Goal: Information Seeking & Learning: Learn about a topic

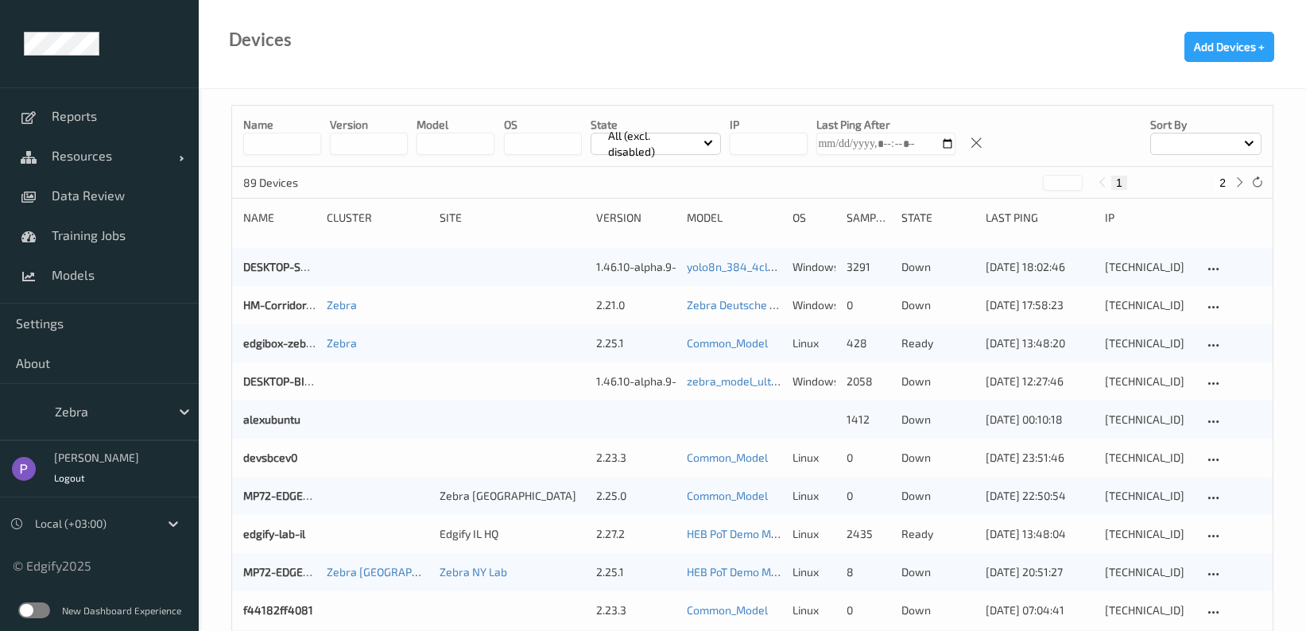
click at [48, 614] on label at bounding box center [34, 611] width 32 height 16
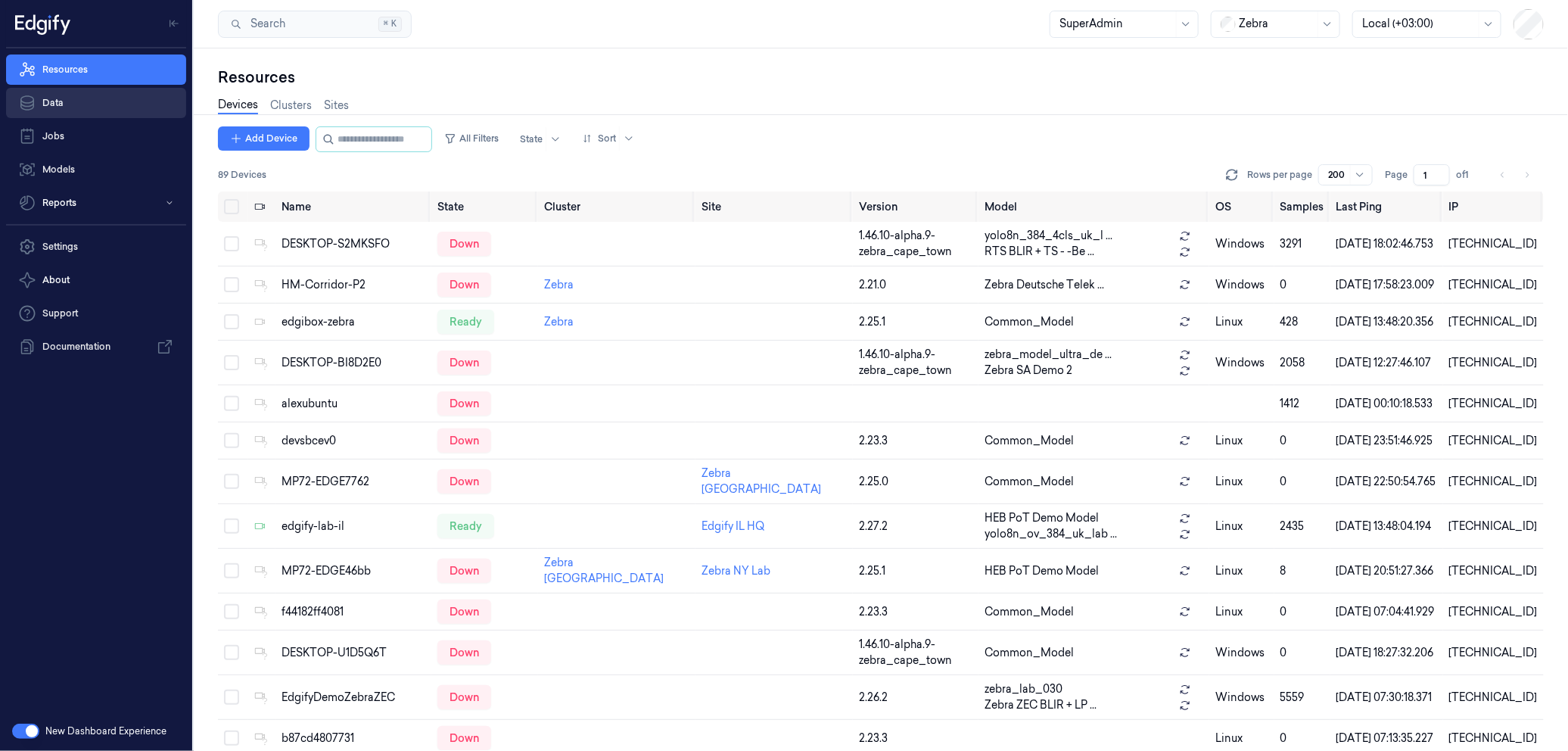
click at [94, 93] on link "Data" at bounding box center [95, 103] width 180 height 30
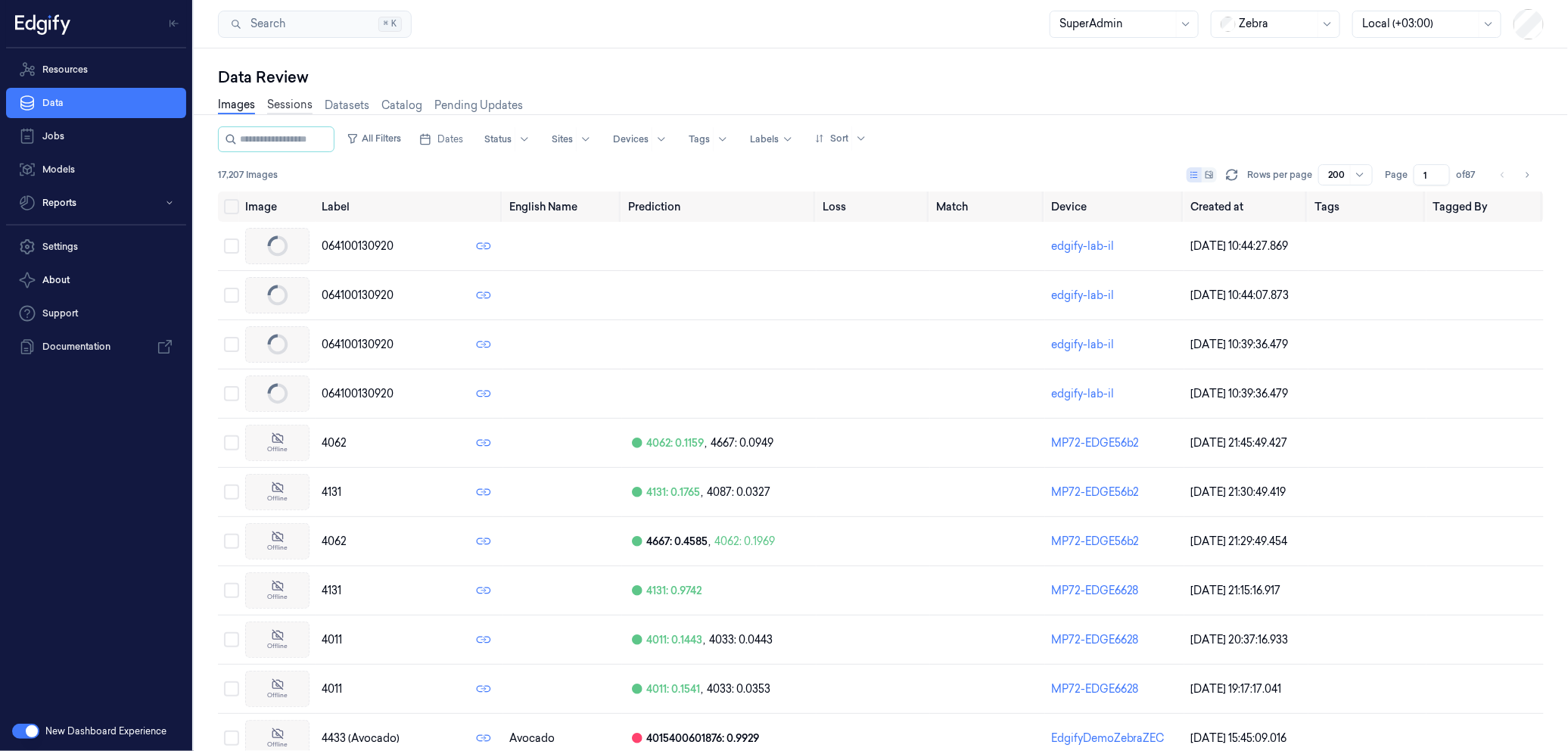
click at [300, 105] on link "Sessions" at bounding box center [290, 106] width 46 height 17
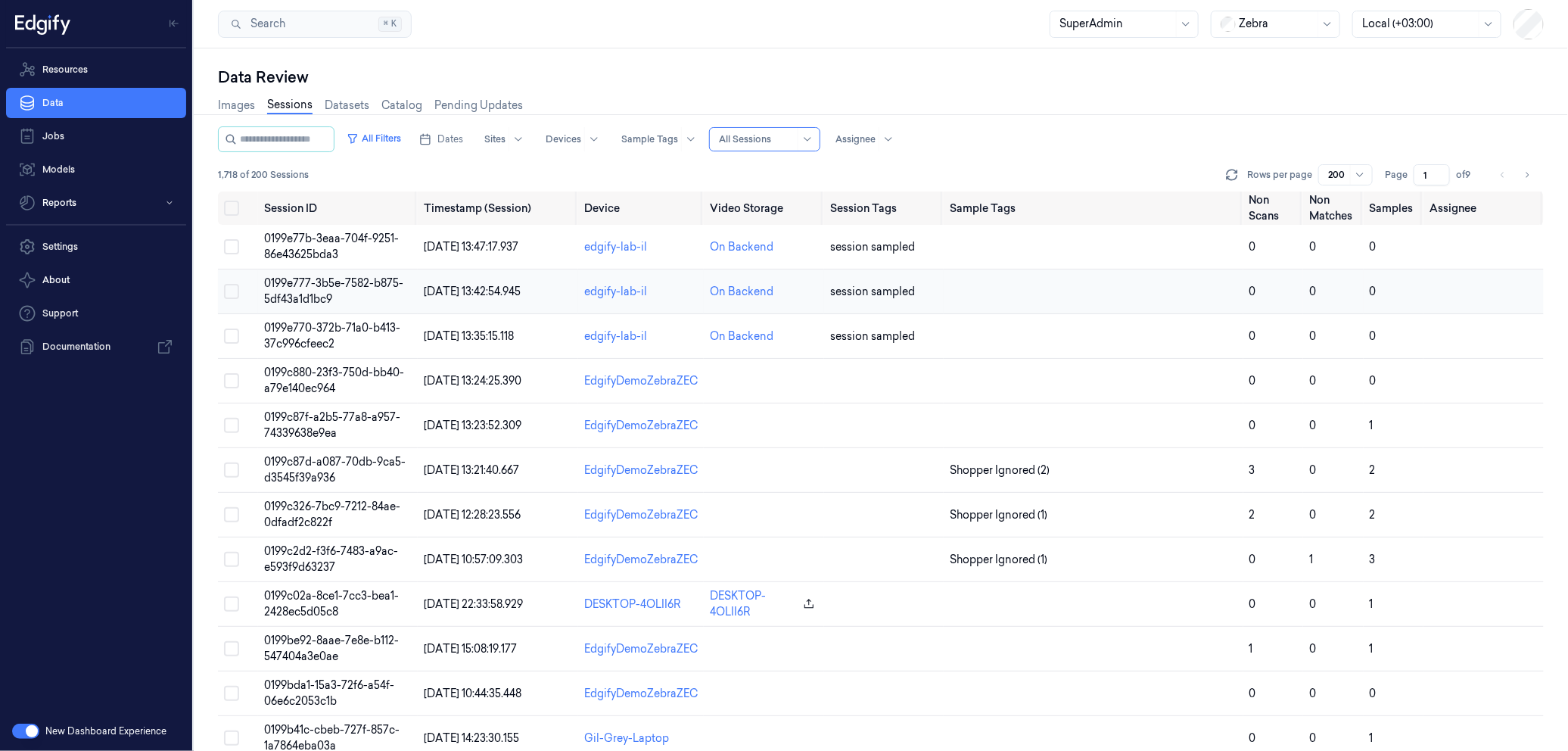
click at [334, 279] on span "0199e777-3b5e-7582-b875-5df43a1d1bc9" at bounding box center [333, 290] width 139 height 30
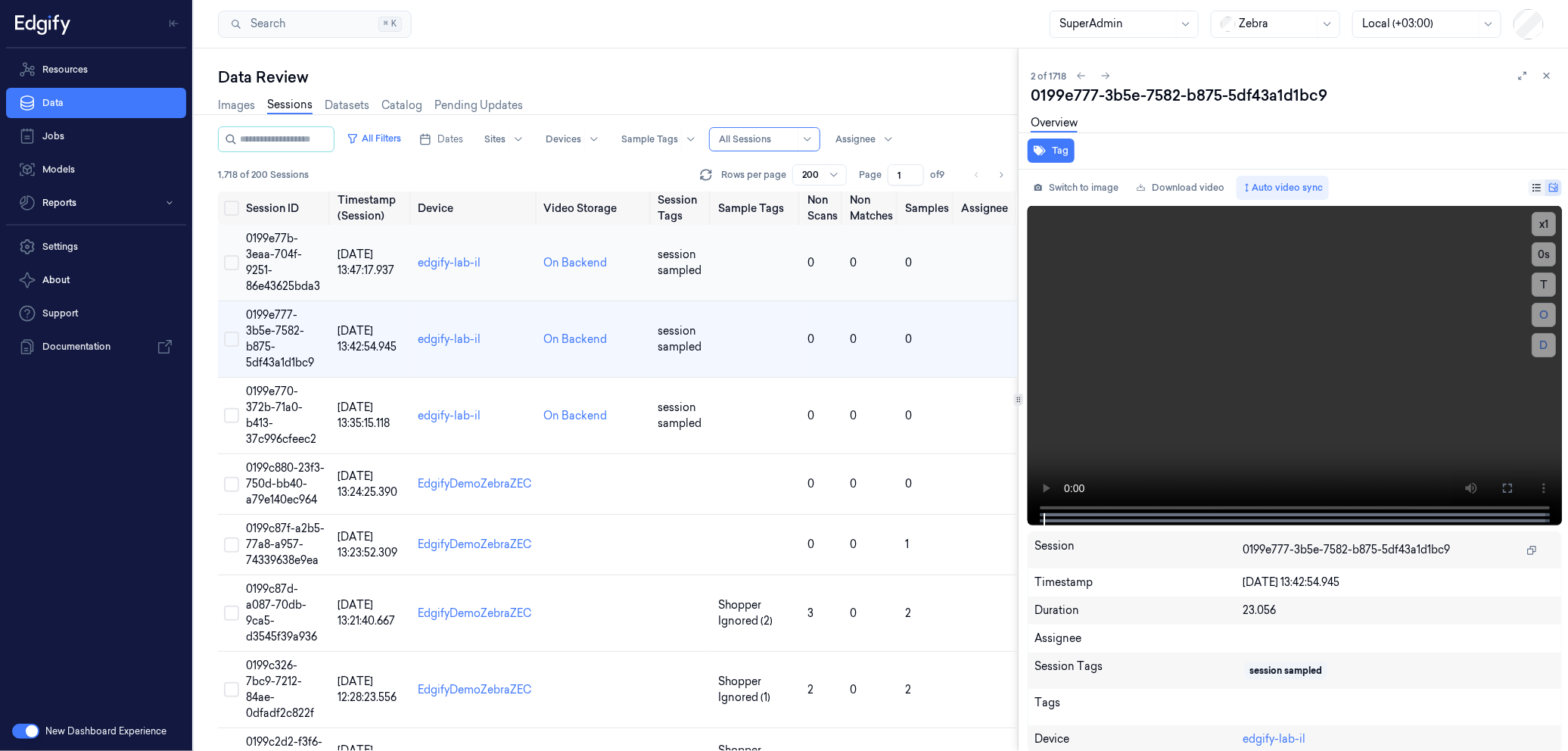
click at [305, 250] on td "0199e77b-3eaa-704f-9251-86e43625bda3" at bounding box center [286, 263] width 91 height 76
click at [303, 318] on td "0199e777-3b5e-7582-b875-5df43a1d1bc9" at bounding box center [286, 339] width 91 height 76
click at [279, 272] on td "0199e77b-3eaa-704f-9251-86e43625bda3" at bounding box center [286, 263] width 91 height 76
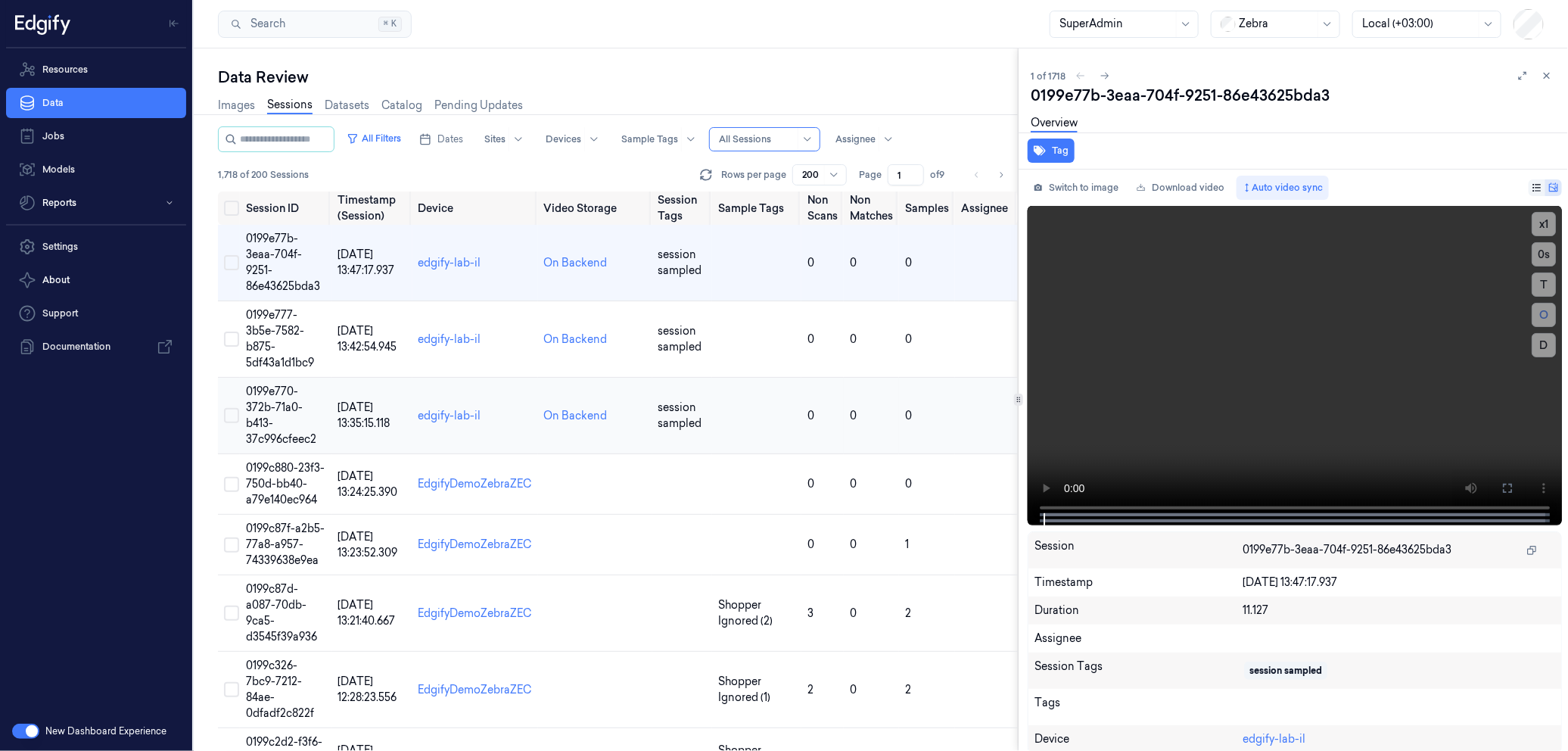
click at [289, 409] on span "0199e770-372b-71a0-b413-37c996cfeec2" at bounding box center [281, 415] width 70 height 61
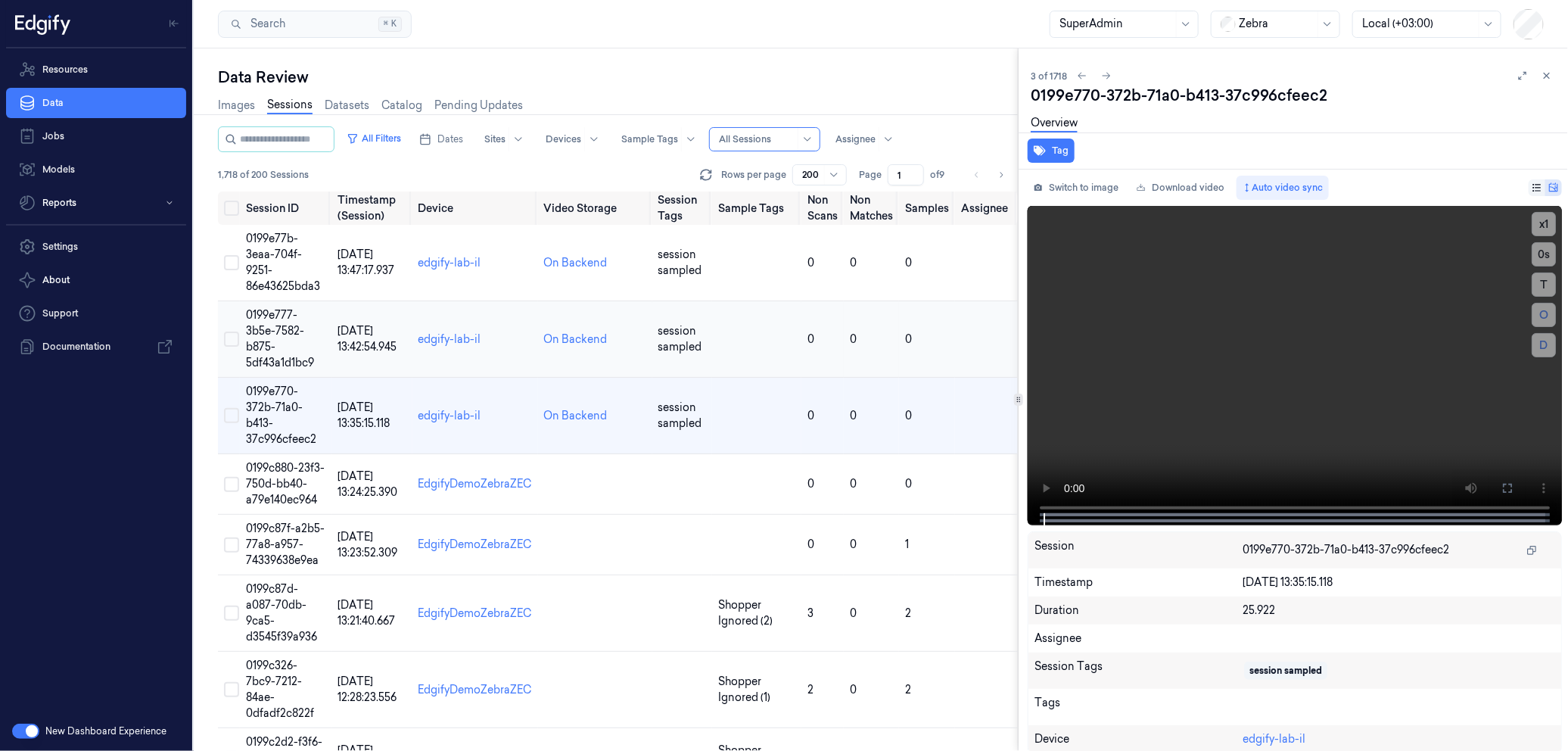
click at [278, 338] on td "0199e777-3b5e-7582-b875-5df43a1d1bc9" at bounding box center [286, 339] width 91 height 76
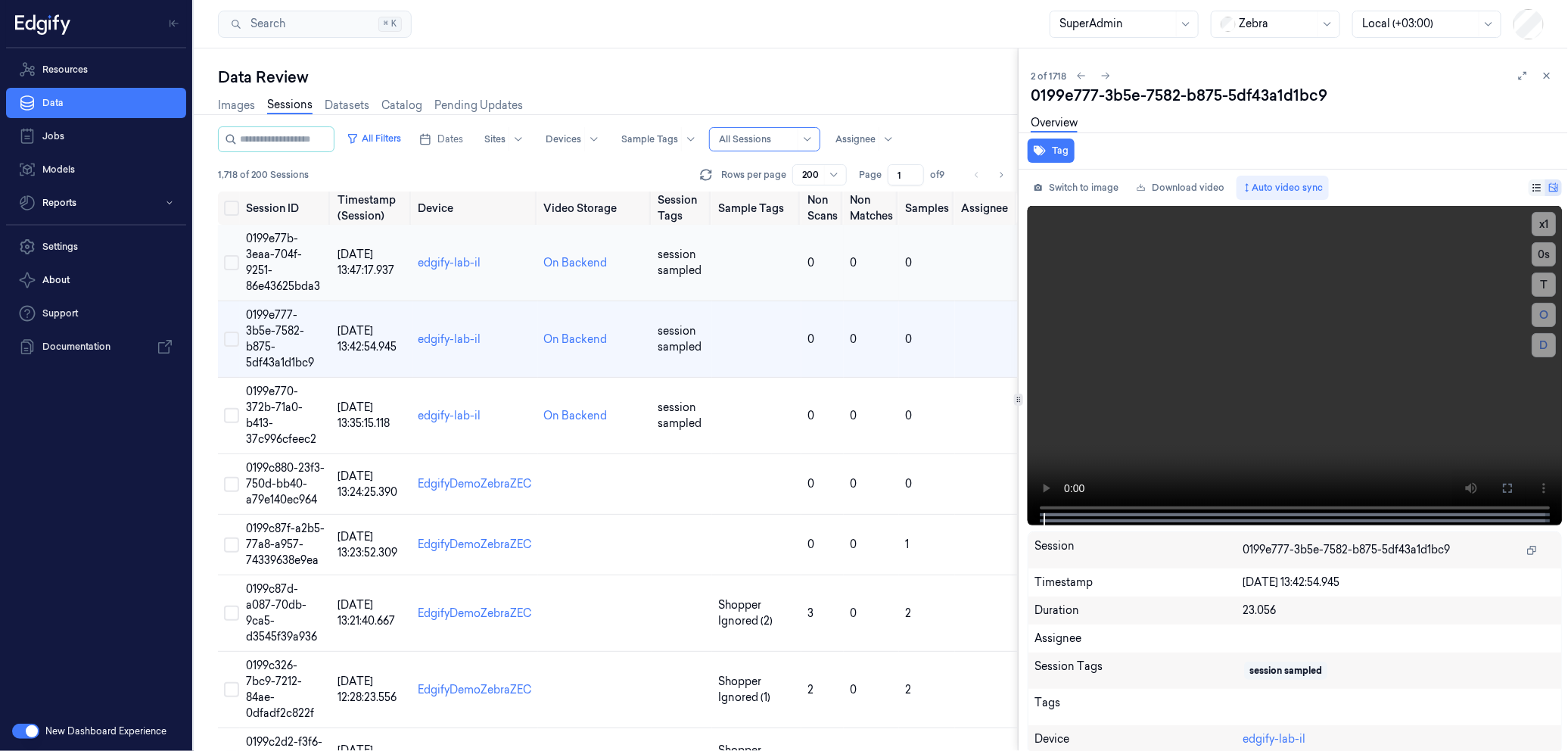
click at [282, 253] on span "0199e77b-3eaa-704f-9251-86e43625bda3" at bounding box center [283, 262] width 74 height 61
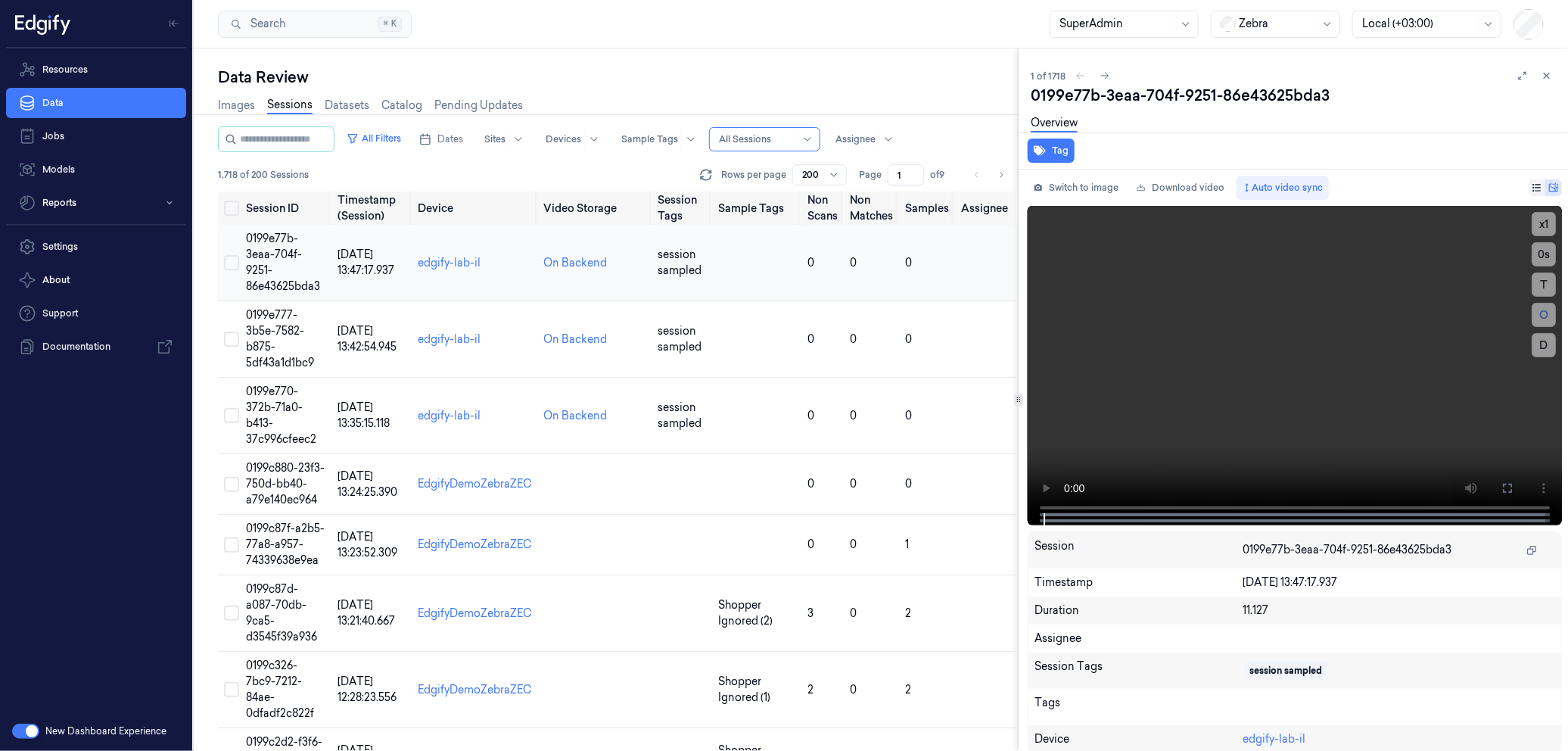
click at [496, 250] on td "edgify-lab-il" at bounding box center [475, 263] width 126 height 76
click at [511, 323] on td "edgify-lab-il" at bounding box center [475, 339] width 126 height 76
click at [511, 423] on td "edgify-lab-il" at bounding box center [475, 416] width 126 height 76
click at [529, 432] on td "edgify-lab-il" at bounding box center [475, 416] width 126 height 76
click at [549, 444] on td "On Backend" at bounding box center [595, 416] width 114 height 76
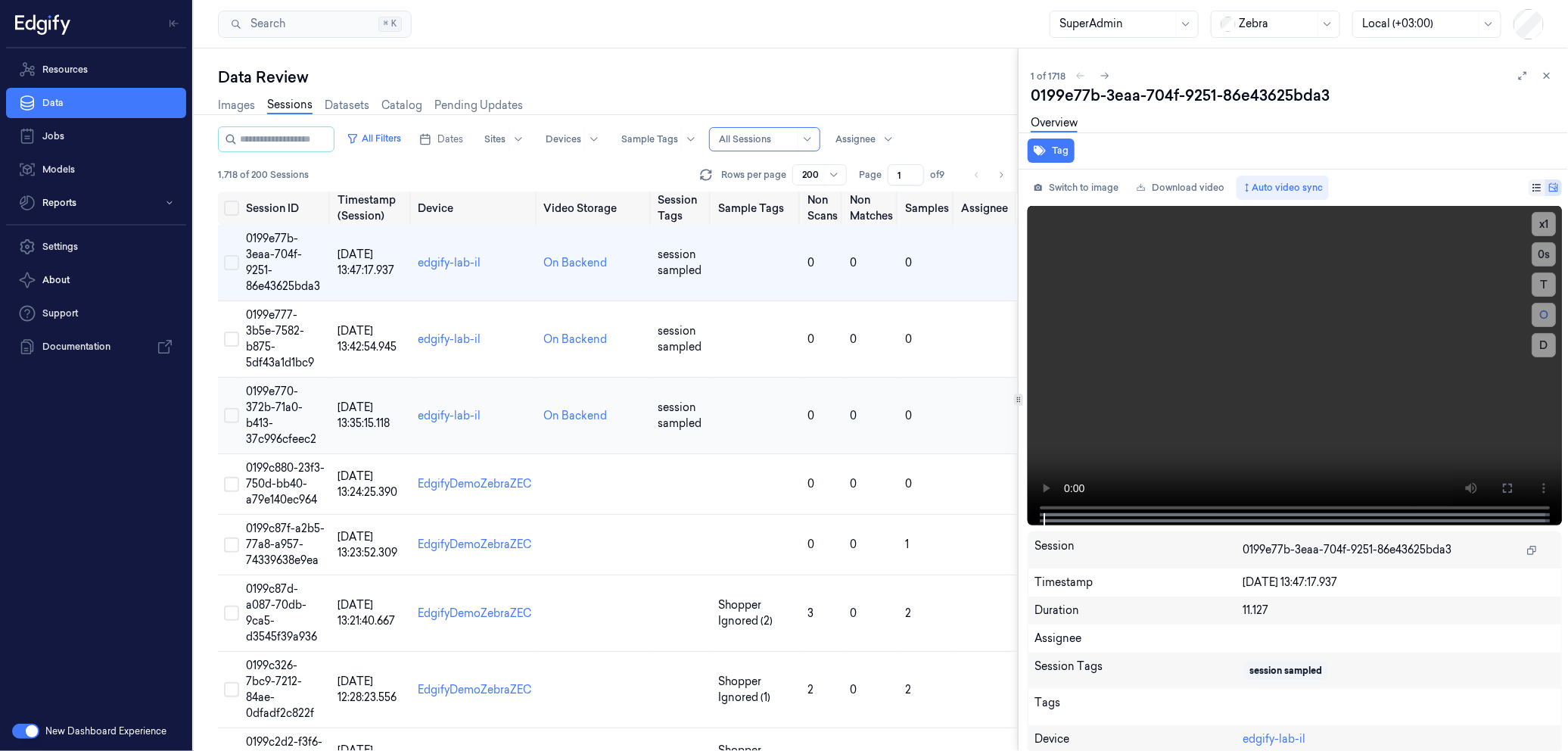
click at [625, 447] on td "On Backend" at bounding box center [595, 416] width 114 height 76
click at [686, 444] on td "session sampled" at bounding box center [683, 416] width 61 height 76
click at [688, 273] on span "session sampled" at bounding box center [681, 262] width 44 height 30
click at [622, 293] on td "On Backend" at bounding box center [595, 263] width 114 height 76
click at [587, 282] on td "On Backend" at bounding box center [595, 263] width 114 height 76
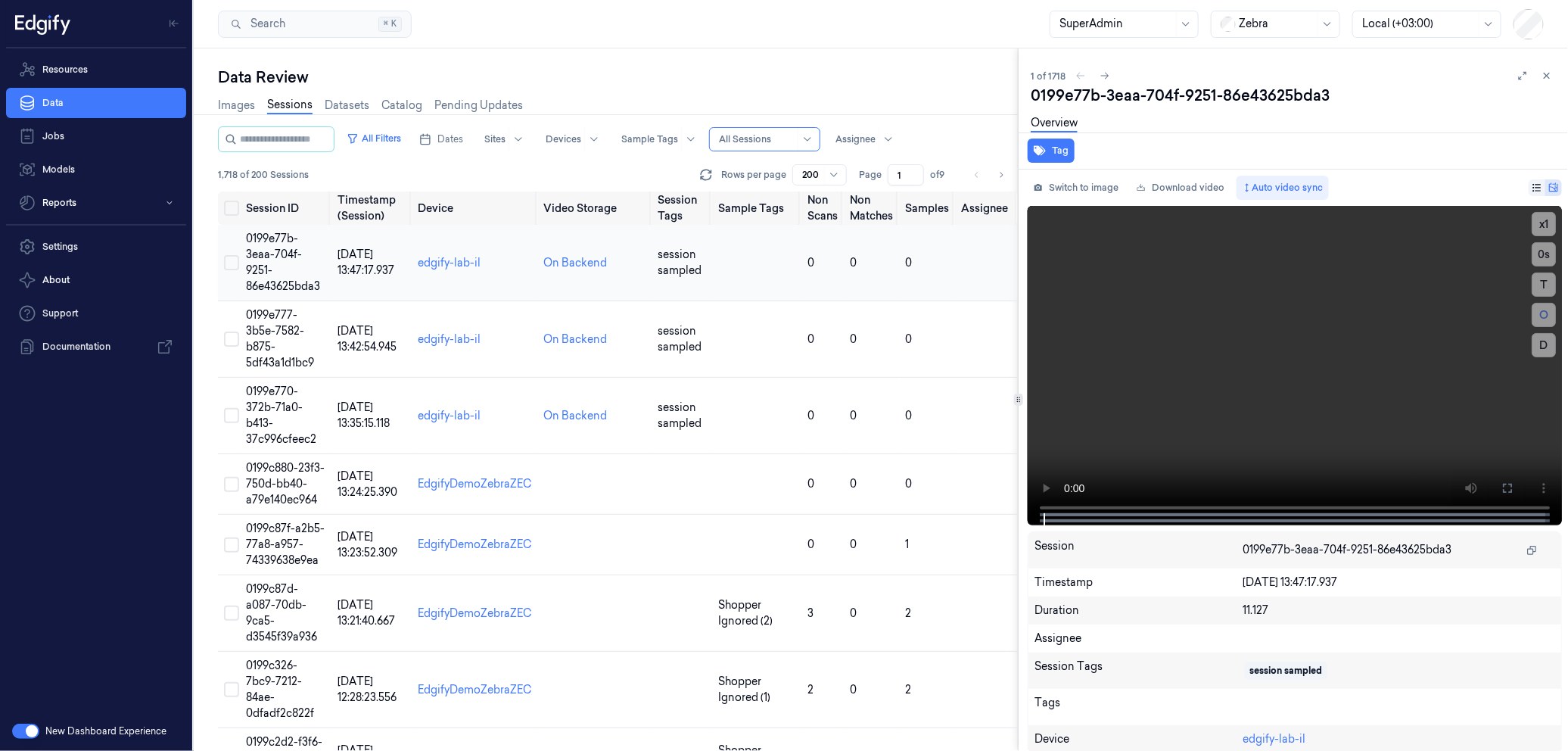
click at [364, 262] on td "[DATE] 13:47:17.937" at bounding box center [371, 263] width 81 height 76
click at [368, 329] on span "[DATE] 13:42:54.945" at bounding box center [367, 338] width 59 height 30
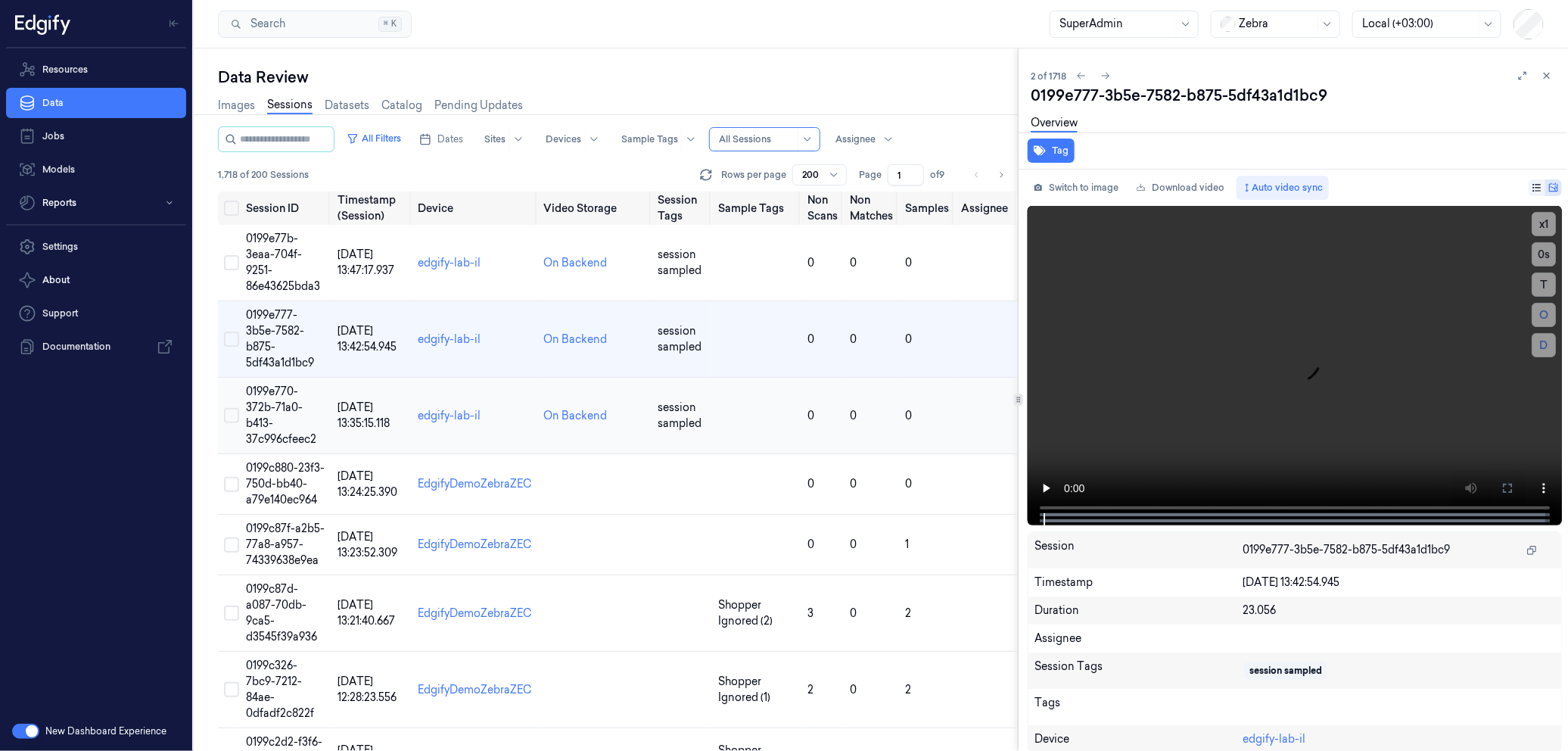
click at [385, 414] on td "[DATE] 13:35:15.118" at bounding box center [371, 416] width 81 height 76
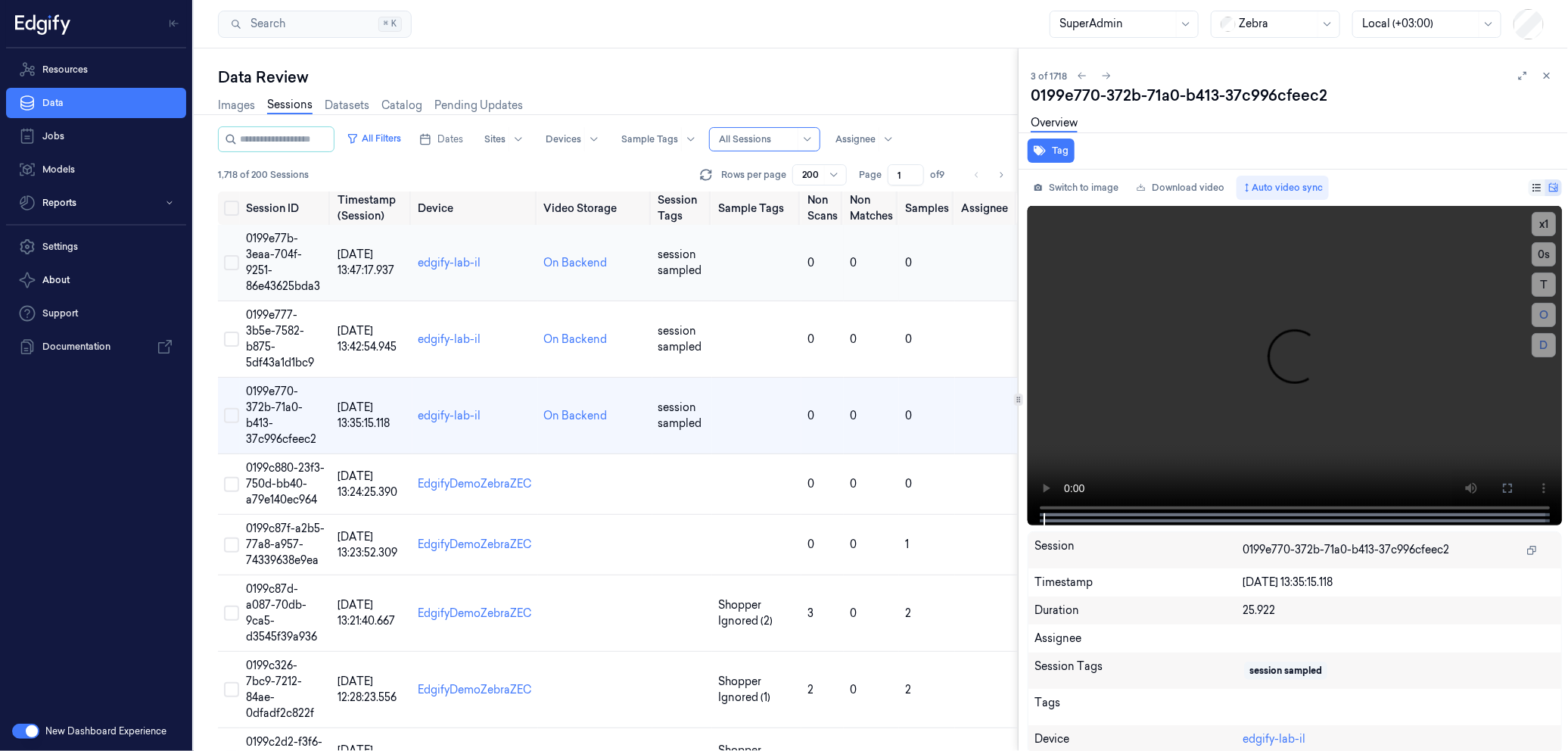
click at [362, 265] on span "[DATE] 13:47:17.937" at bounding box center [367, 262] width 57 height 30
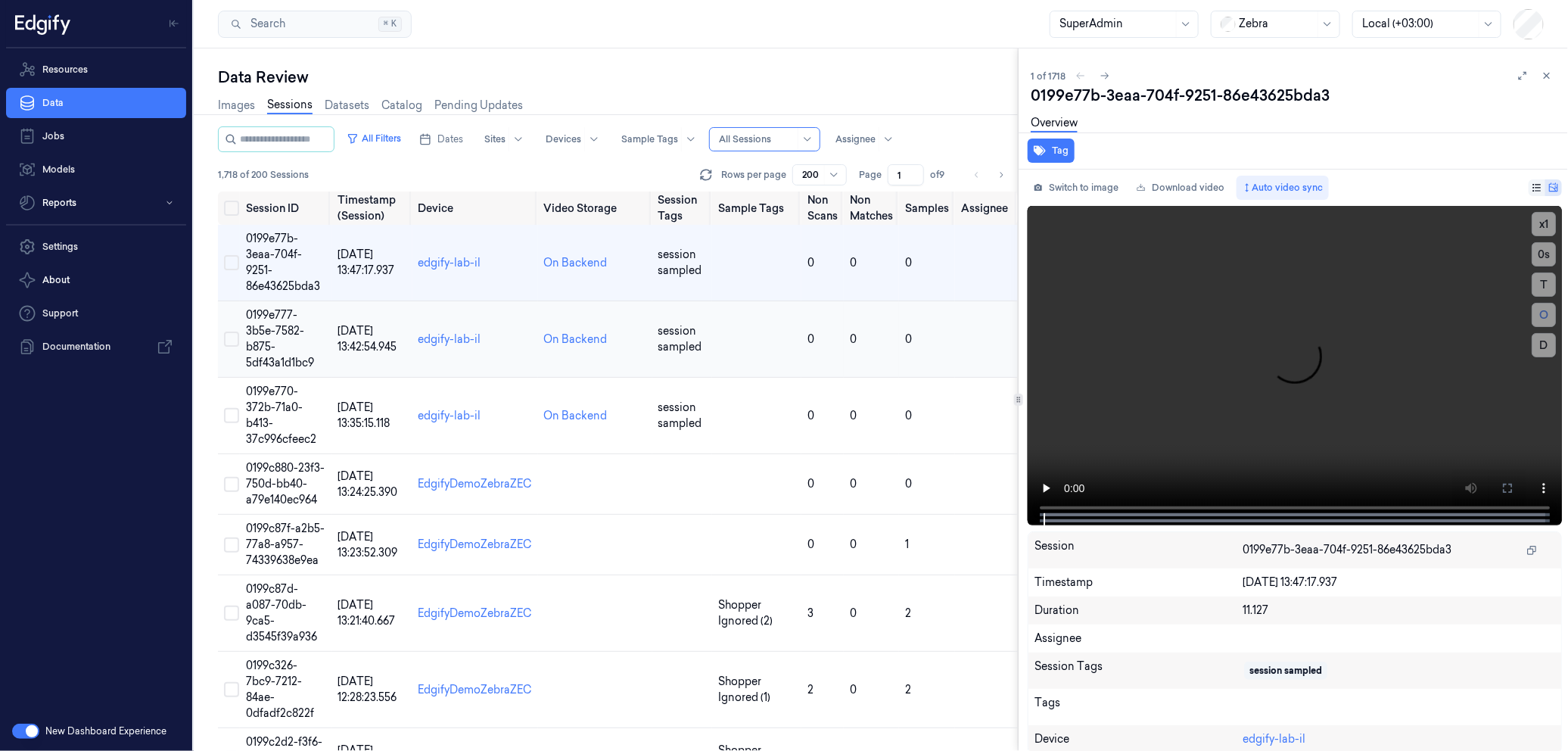
click at [370, 337] on span "[DATE] 13:42:54.945" at bounding box center [367, 338] width 59 height 30
click at [347, 257] on span "[DATE] 13:47:17.937" at bounding box center [367, 262] width 57 height 30
click at [366, 353] on td "[DATE] 13:42:54.945" at bounding box center [371, 339] width 81 height 76
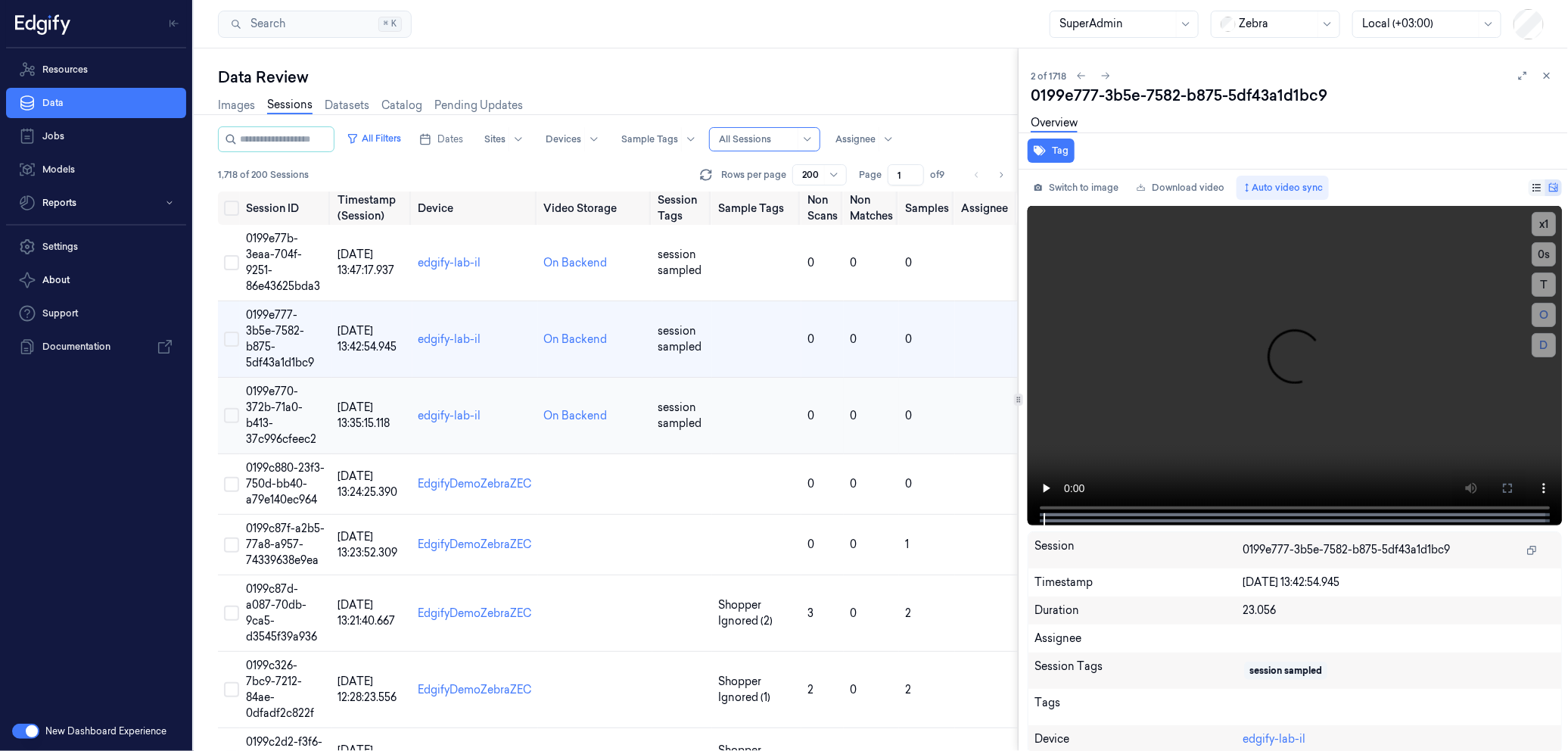
click at [373, 432] on td "[DATE] 13:35:15.118" at bounding box center [371, 416] width 81 height 76
click at [293, 326] on span "0199e777-3b5e-7582-b875-5df43a1d1bc9" at bounding box center [280, 339] width 69 height 61
click at [286, 266] on td "0199e77b-3eaa-704f-9251-86e43625bda3" at bounding box center [286, 263] width 91 height 76
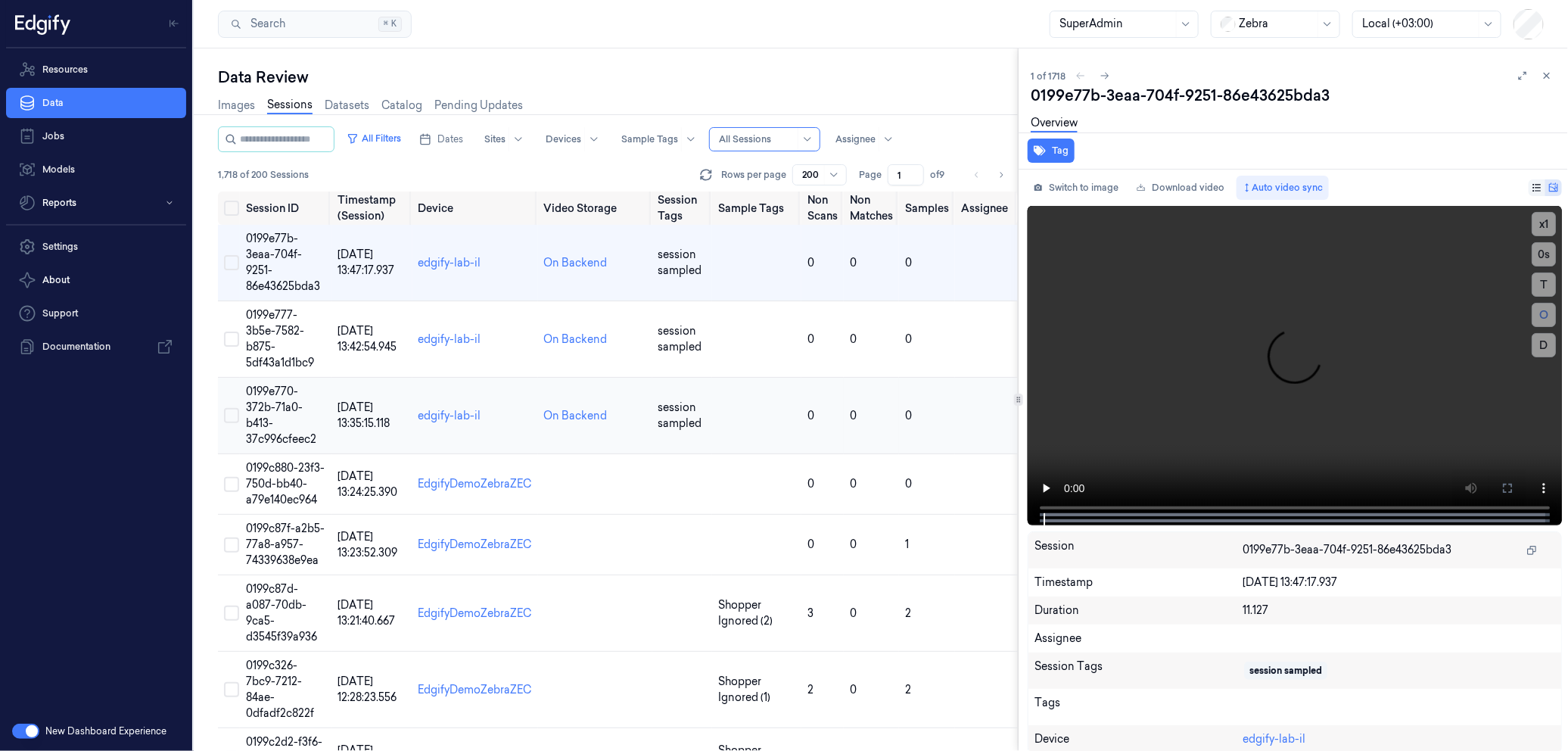
click at [297, 394] on span "0199e770-372b-71a0-b413-37c996cfeec2" at bounding box center [281, 415] width 70 height 61
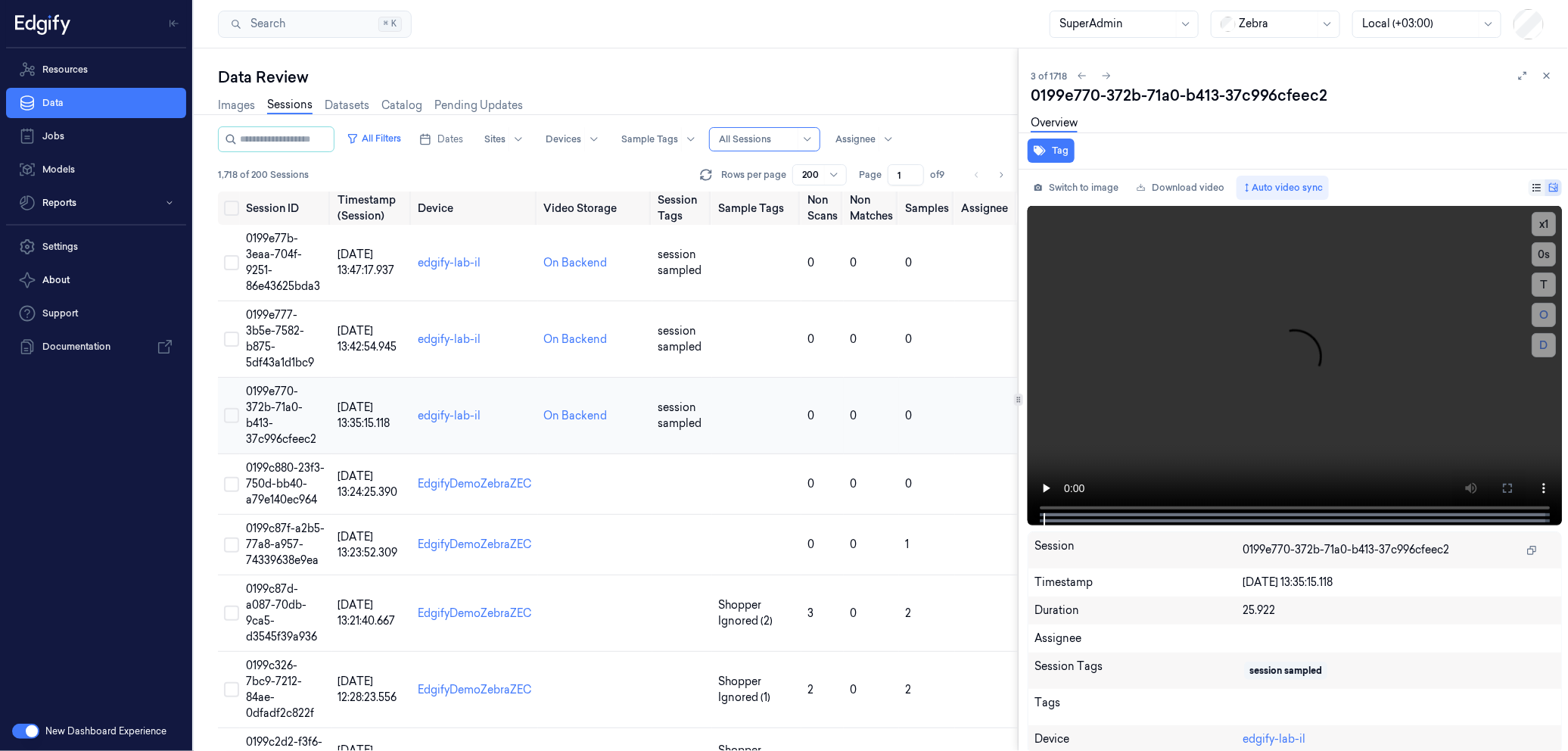
click at [268, 451] on td "0199e770-372b-71a0-b413-37c996cfeec2" at bounding box center [286, 416] width 91 height 76
click at [284, 486] on span "0199c880-23f3-750d-bb40-a79e140ec964" at bounding box center [285, 484] width 79 height 46
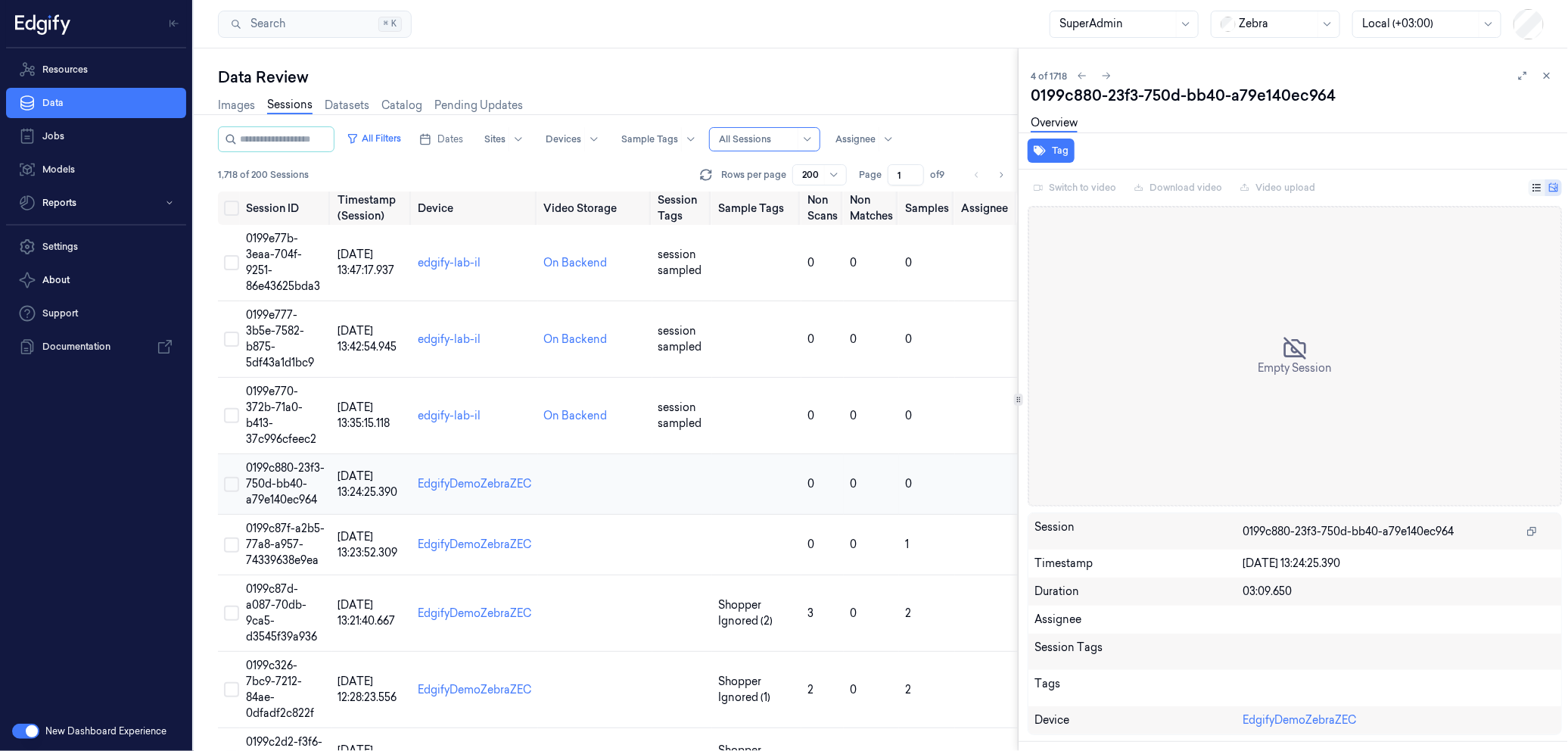
scroll to position [13, 0]
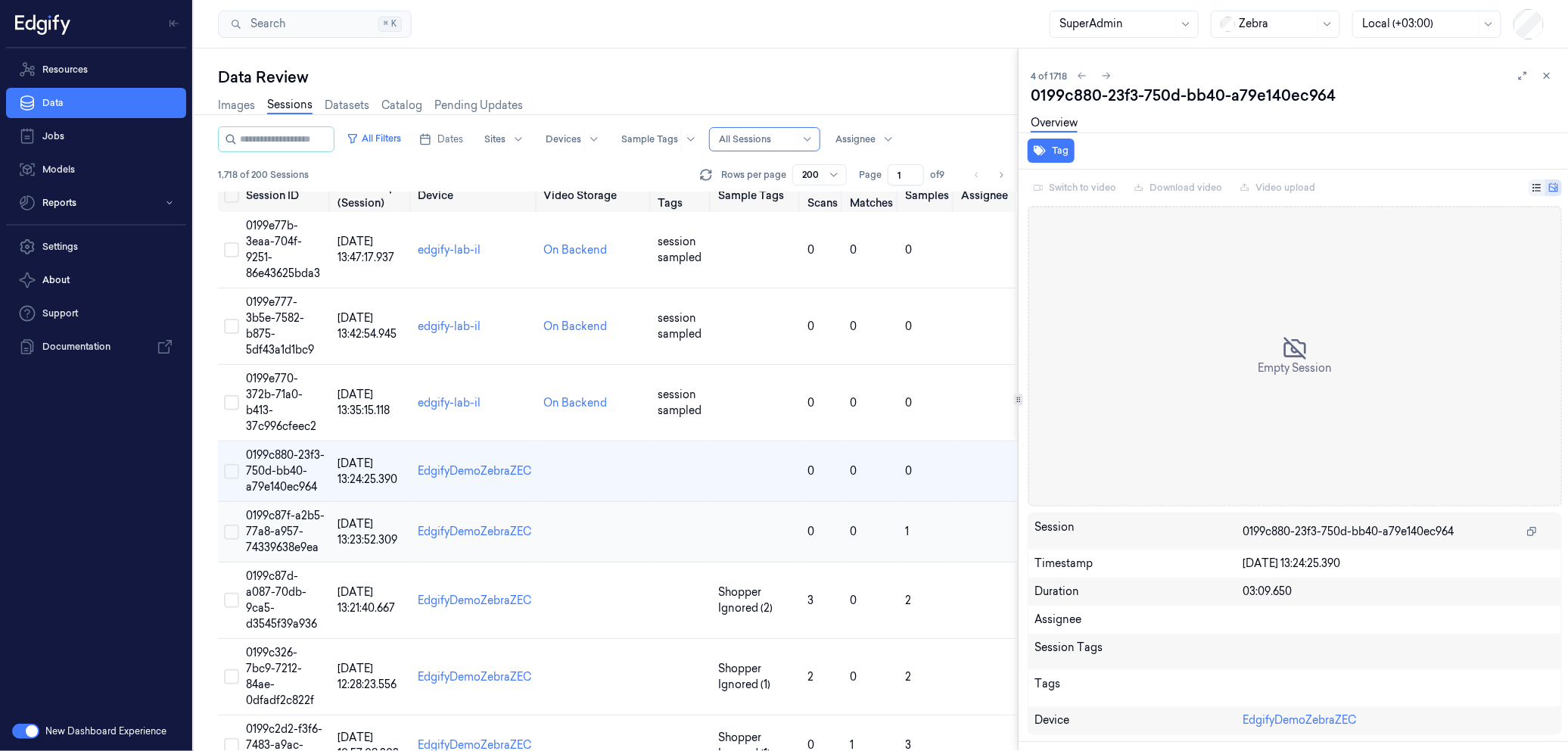
click at [267, 534] on span "0199c87f-a2b5-77a8-a957-74339638e9ea" at bounding box center [285, 531] width 79 height 46
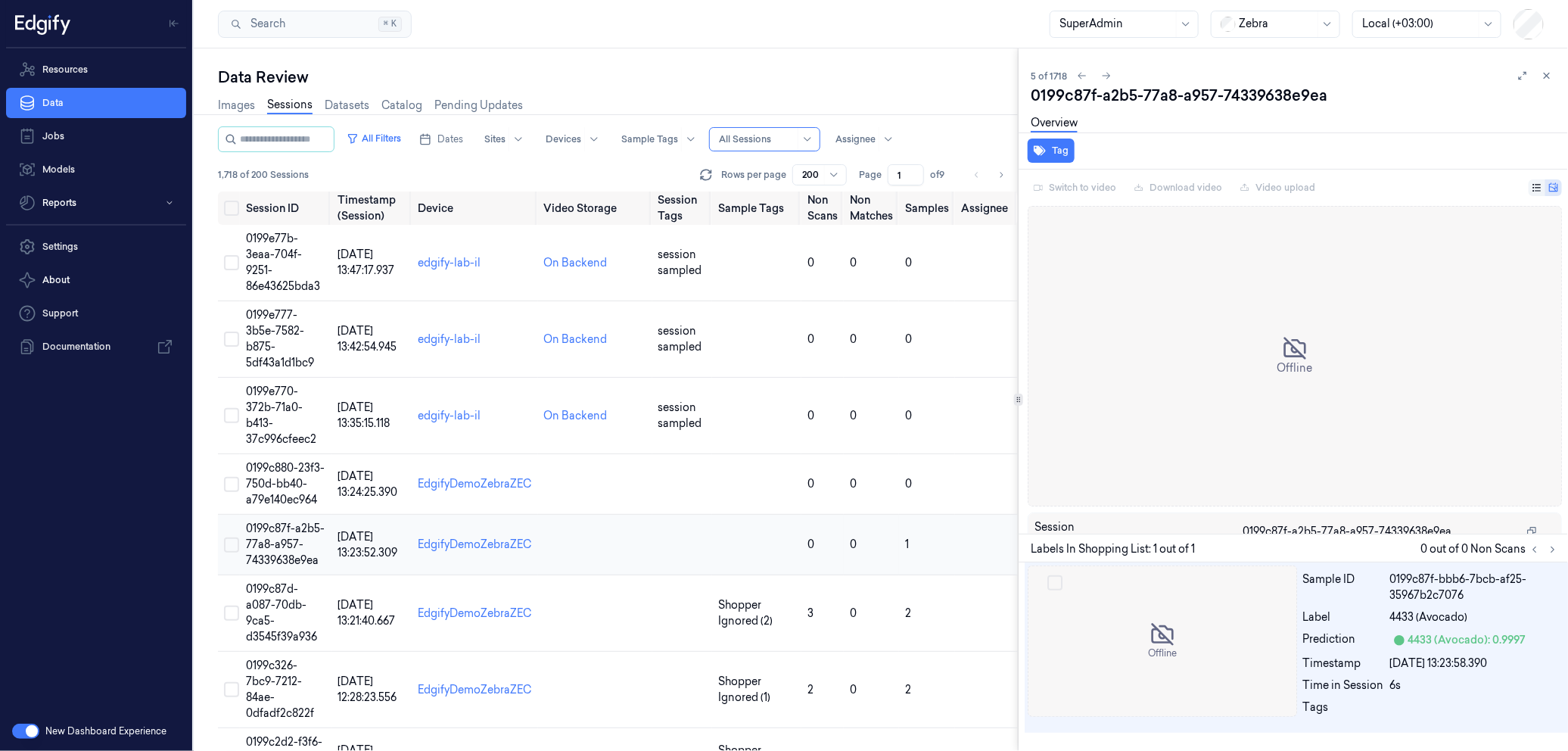
click at [267, 545] on span "0199c87f-a2b5-77a8-a957-74339638e9ea" at bounding box center [285, 544] width 79 height 46
click at [285, 235] on span "0199e77b-3eaa-704f-9251-86e43625bda3" at bounding box center [283, 262] width 74 height 61
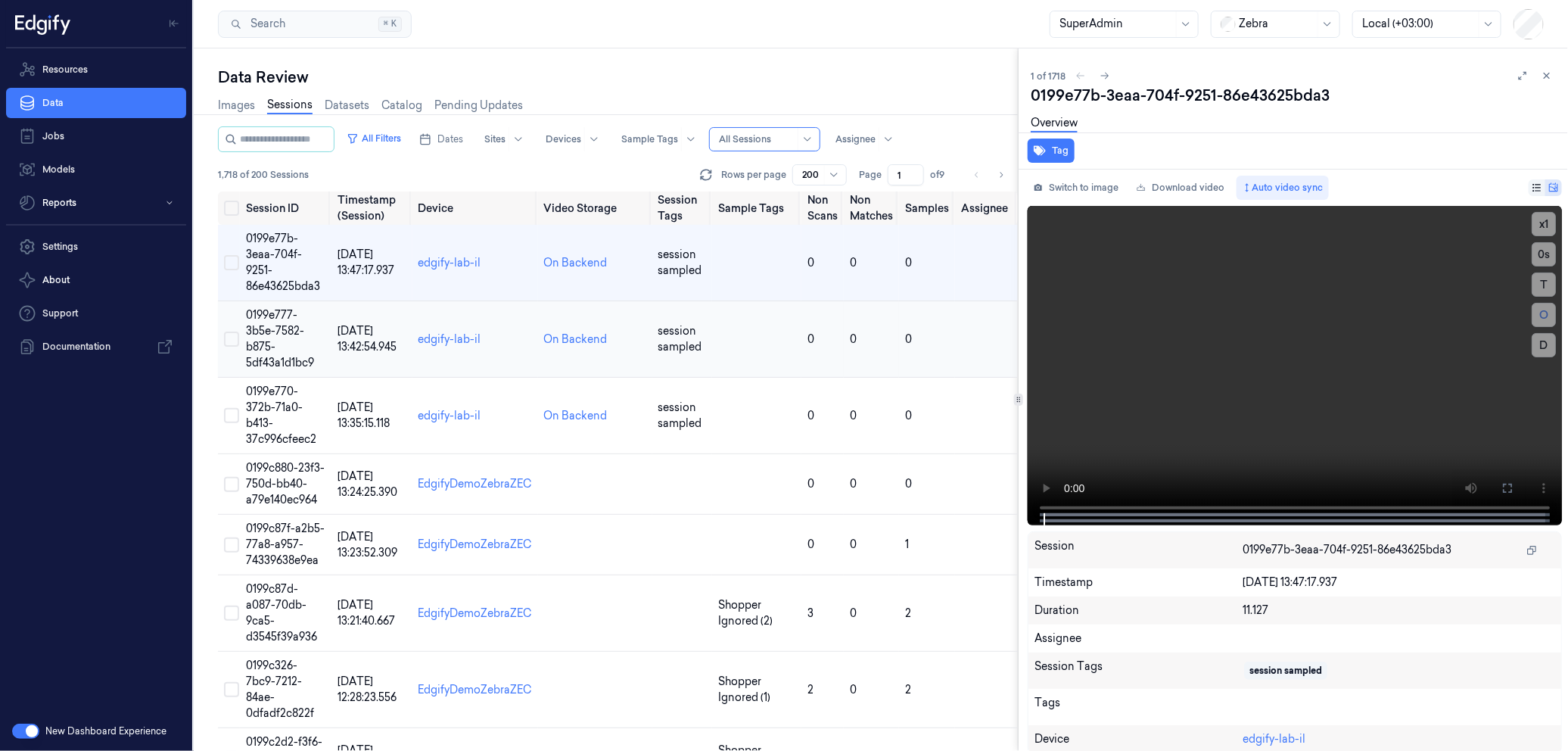
click at [280, 301] on td "0199e777-3b5e-7582-b875-5df43a1d1bc9" at bounding box center [286, 339] width 91 height 76
click at [267, 252] on span "0199e77b-3eaa-704f-9251-86e43625bda3" at bounding box center [283, 262] width 74 height 61
click at [326, 323] on td "0199e777-3b5e-7582-b875-5df43a1d1bc9" at bounding box center [286, 339] width 91 height 76
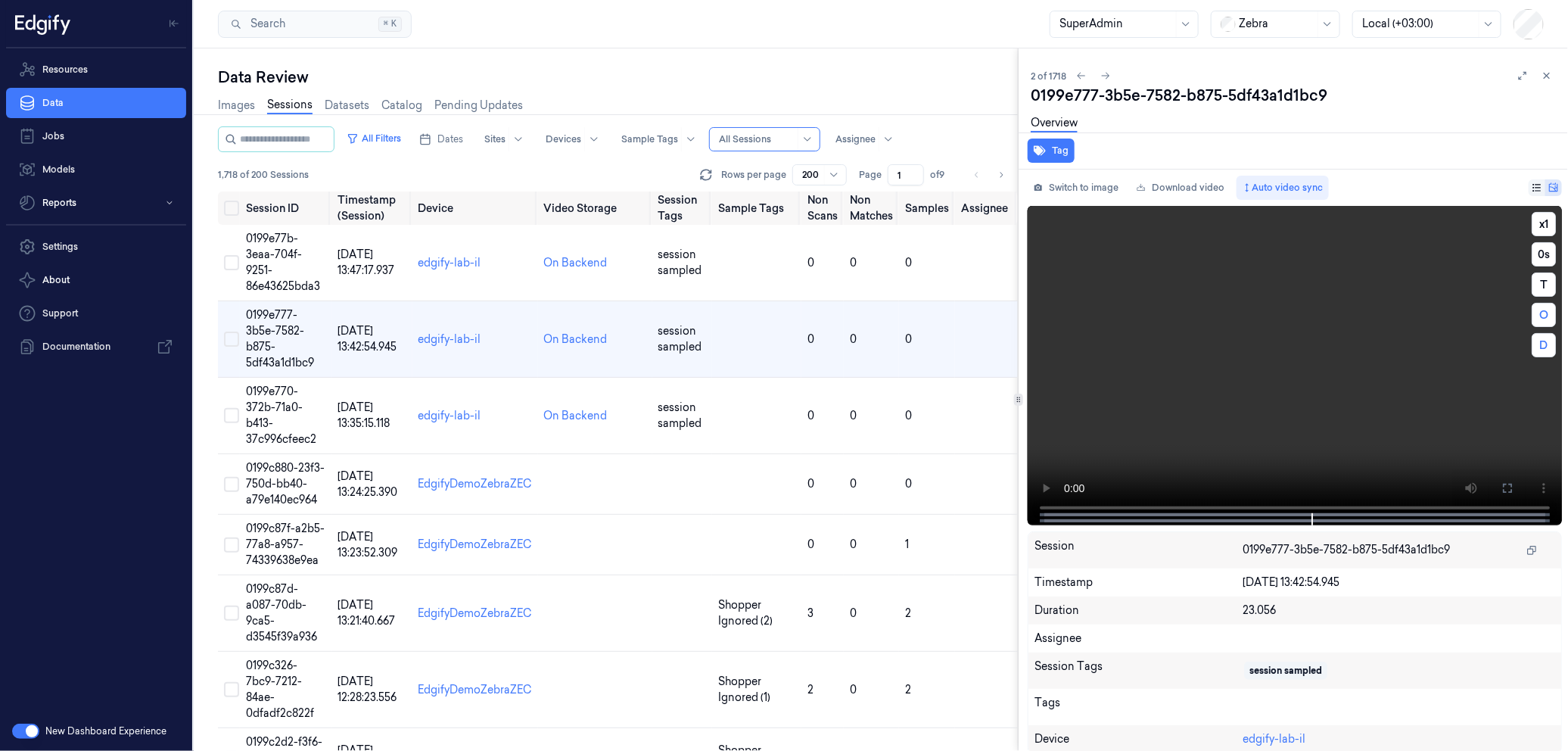
click at [1073, 386] on video at bounding box center [1294, 365] width 534 height 319
click at [1247, 414] on video at bounding box center [1294, 365] width 534 height 319
click at [1238, 410] on video at bounding box center [1294, 365] width 534 height 319
click at [1234, 409] on video at bounding box center [1294, 365] width 534 height 319
click at [1234, 408] on video at bounding box center [1294, 365] width 534 height 319
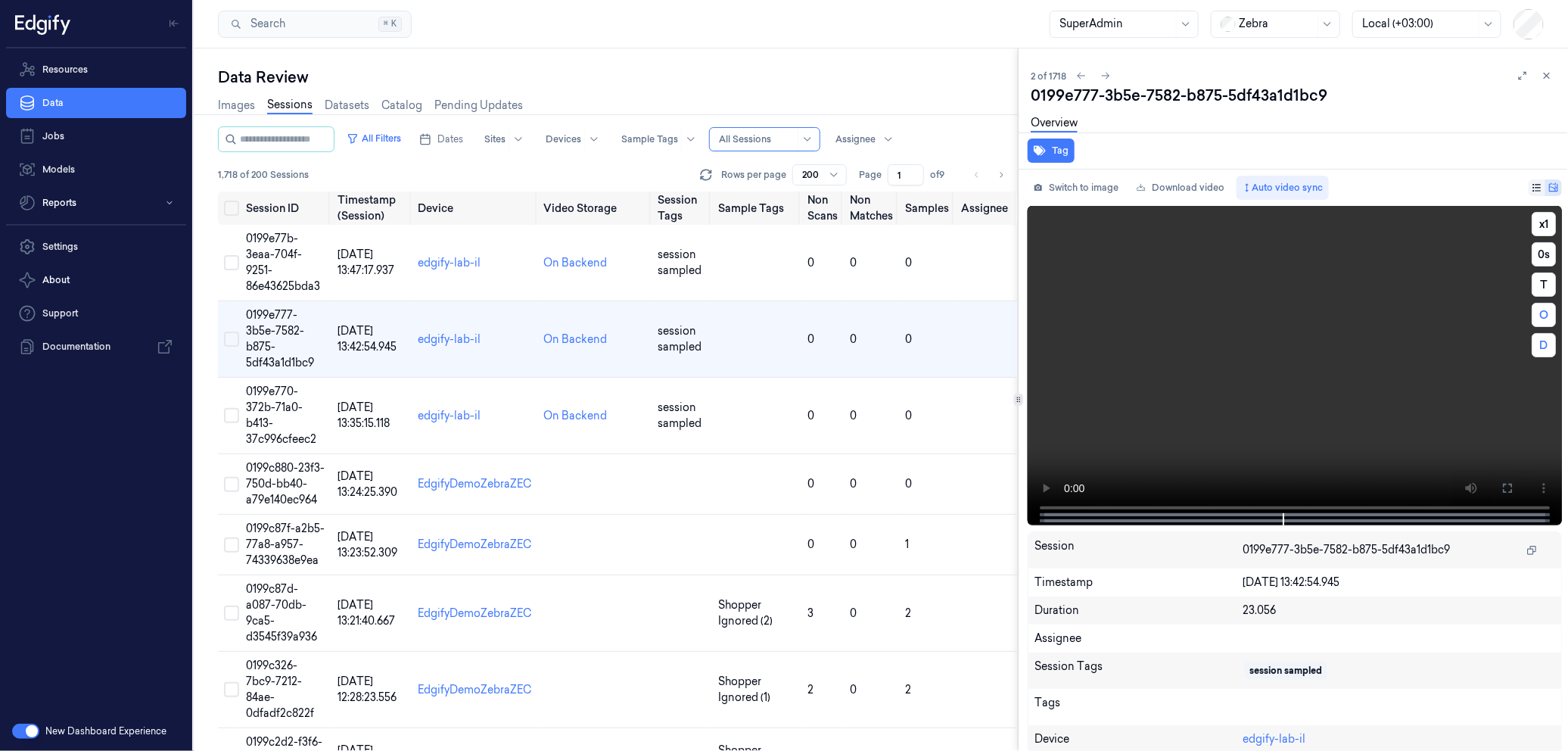
click at [1198, 367] on video at bounding box center [1294, 365] width 534 height 319
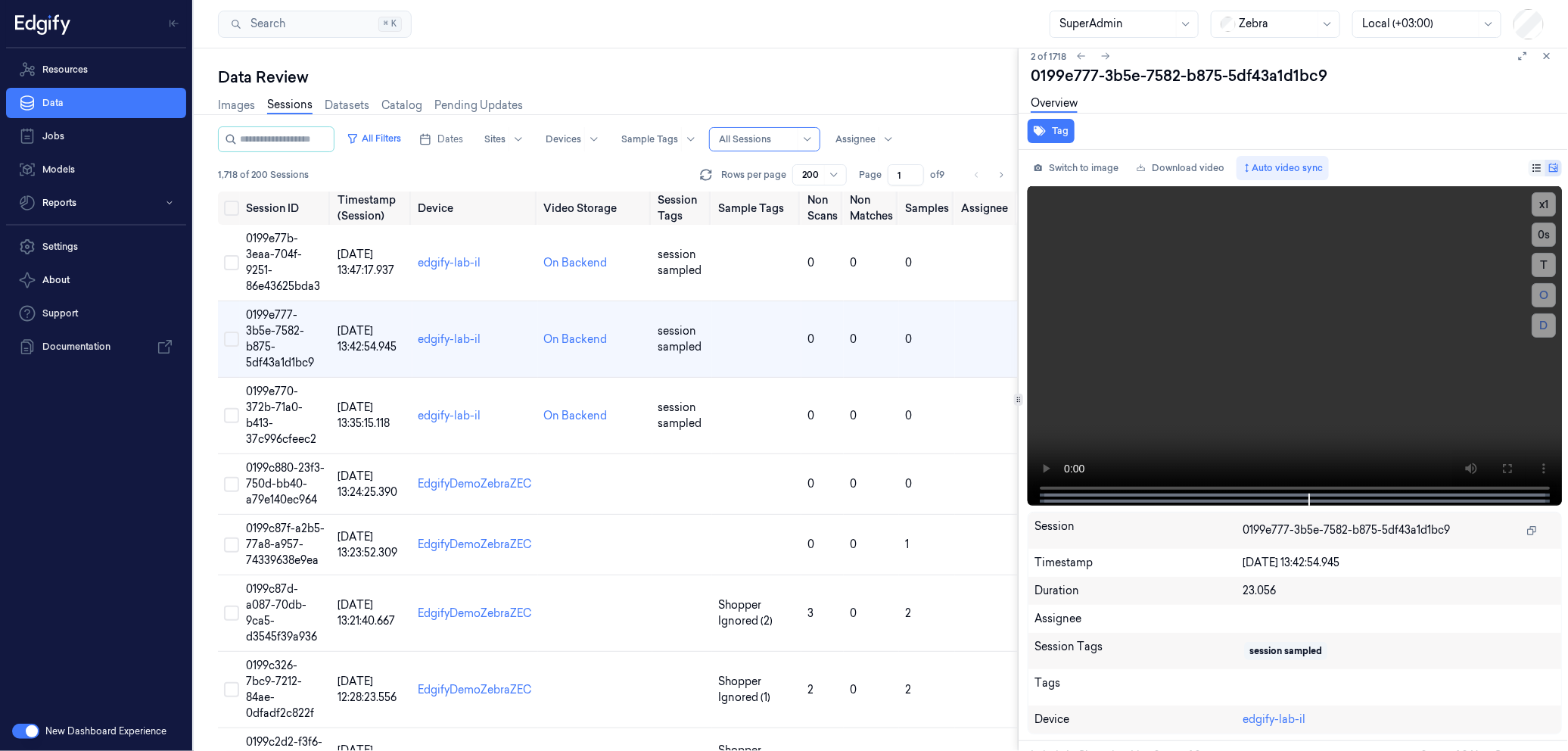
scroll to position [35, 0]
